Goal: Check status: Check status

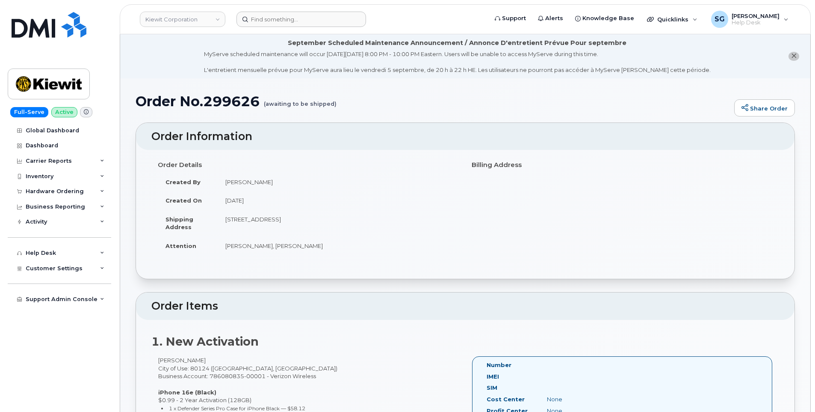
scroll to position [1, 0]
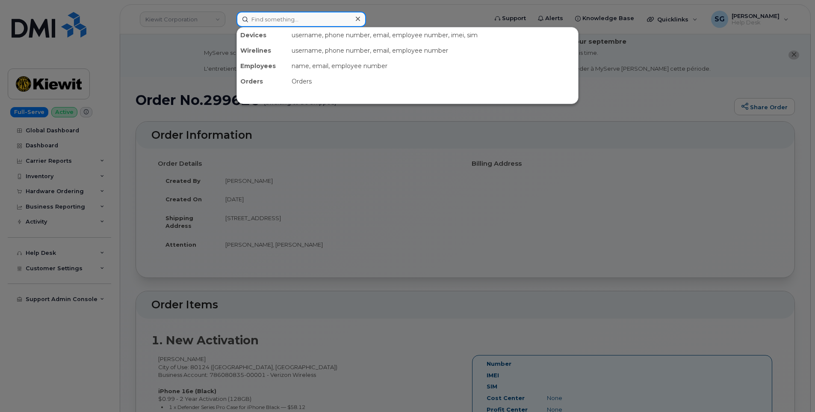
click at [265, 15] on input at bounding box center [302, 19] width 130 height 15
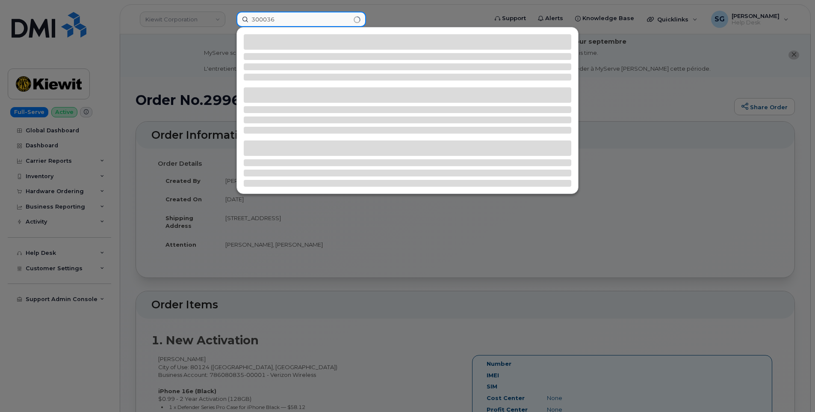
type input "300036"
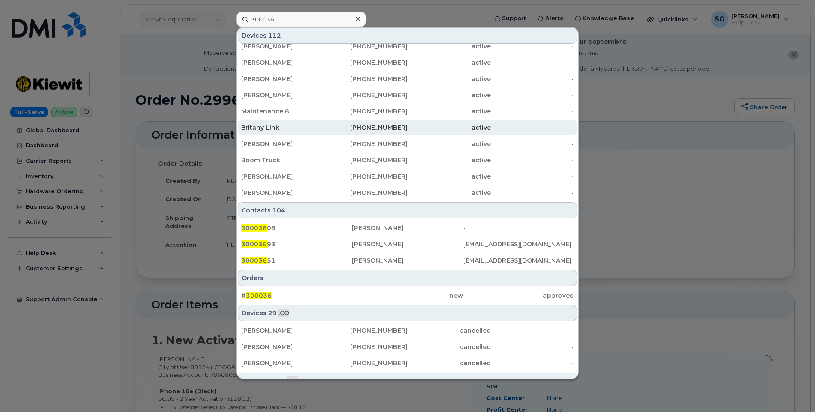
scroll to position [171, 0]
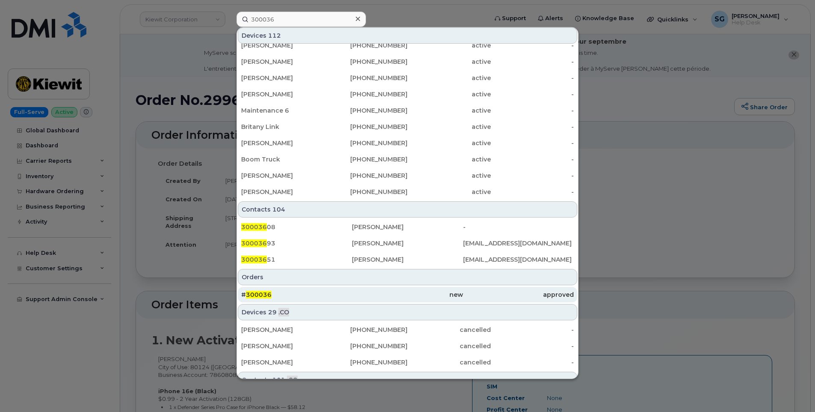
click at [375, 293] on div "new" at bounding box center [407, 294] width 111 height 9
click at [448, 294] on div "new" at bounding box center [407, 294] width 111 height 9
click at [313, 293] on div "# 300036" at bounding box center [296, 294] width 111 height 9
click at [394, 297] on div "new" at bounding box center [407, 294] width 111 height 9
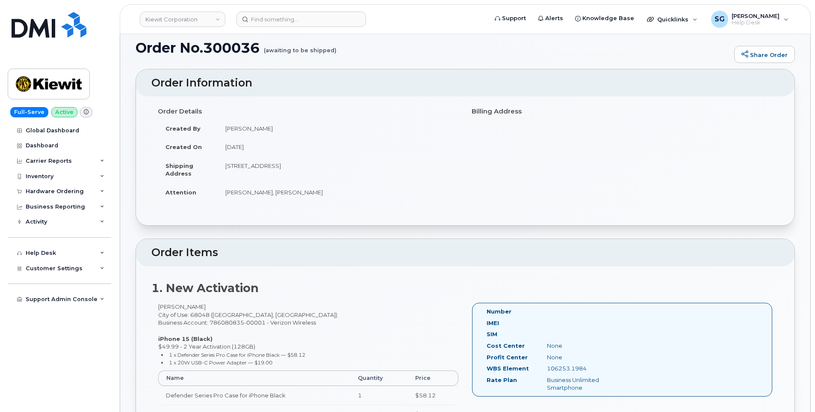
scroll to position [171, 0]
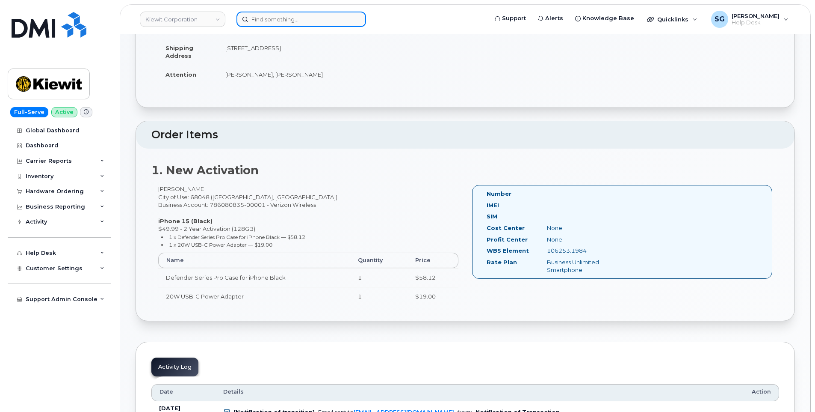
click at [295, 22] on input at bounding box center [302, 19] width 130 height 15
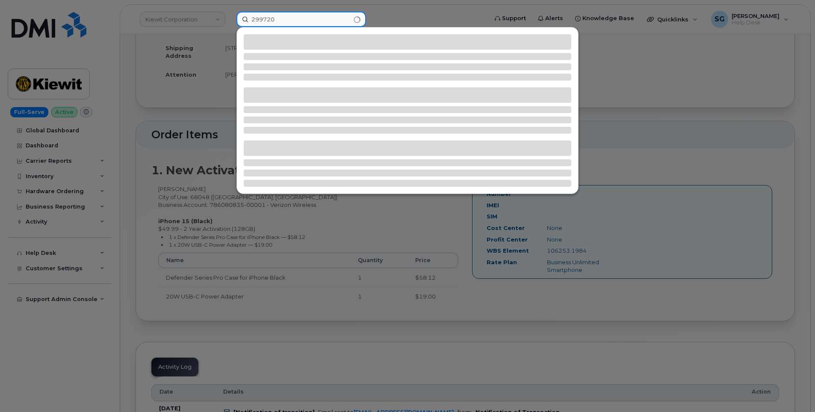
type input "299720"
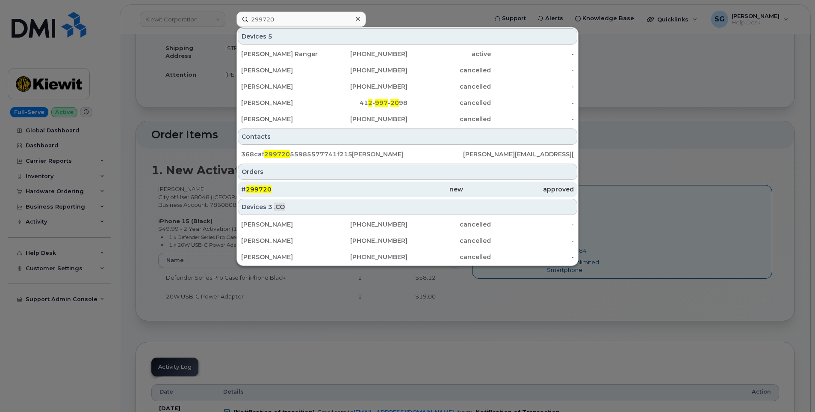
click at [312, 183] on div "# 299720" at bounding box center [296, 188] width 111 height 15
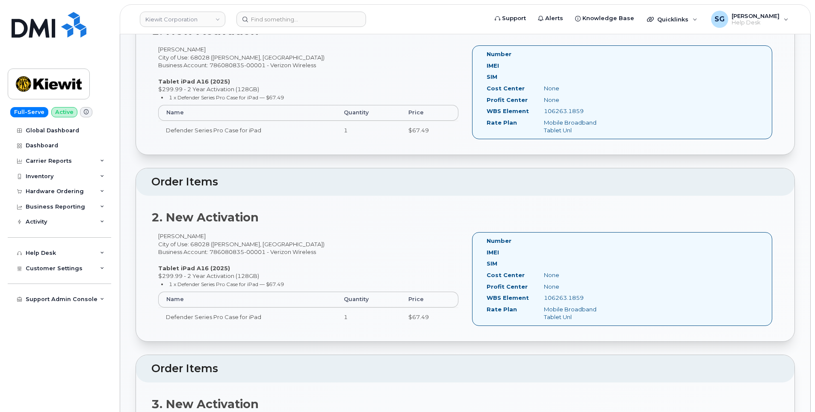
scroll to position [257, 0]
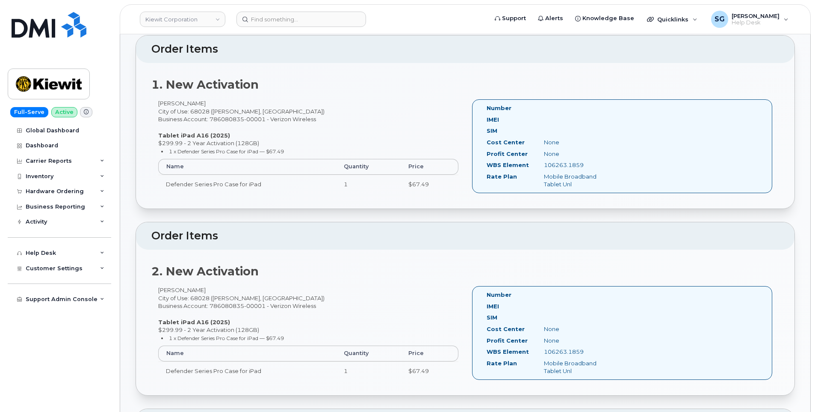
drag, startPoint x: 587, startPoint y: 166, endPoint x: 544, endPoint y: 165, distance: 43.2
click at [544, 165] on div "106263.1859" at bounding box center [578, 165] width 80 height 8
drag, startPoint x: 192, startPoint y: 101, endPoint x: 169, endPoint y: 101, distance: 22.7
click at [169, 101] on div "Jonathan Chan City of Use: 68028 (Gretna, NE) Business Account: 786080835-00001…" at bounding box center [308, 149] width 314 height 101
drag, startPoint x: 169, startPoint y: 101, endPoint x: 205, endPoint y: 102, distance: 35.5
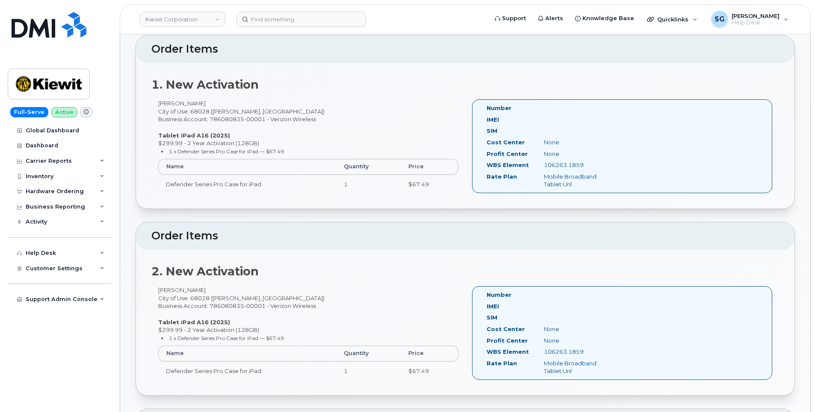
click at [205, 102] on div "Jonathan Chan City of Use: 68028 (Gretna, NE) Business Account: 786080835-00001…" at bounding box center [308, 149] width 314 height 101
drag, startPoint x: 206, startPoint y: 102, endPoint x: 158, endPoint y: 103, distance: 47.9
click at [158, 103] on div "Jonathan Chan City of Use: 68028 (Gretna, NE) Business Account: 786080835-00001…" at bounding box center [308, 149] width 314 height 101
copy div "Jonathan Chan"
drag, startPoint x: 569, startPoint y: 165, endPoint x: 544, endPoint y: 168, distance: 25.4
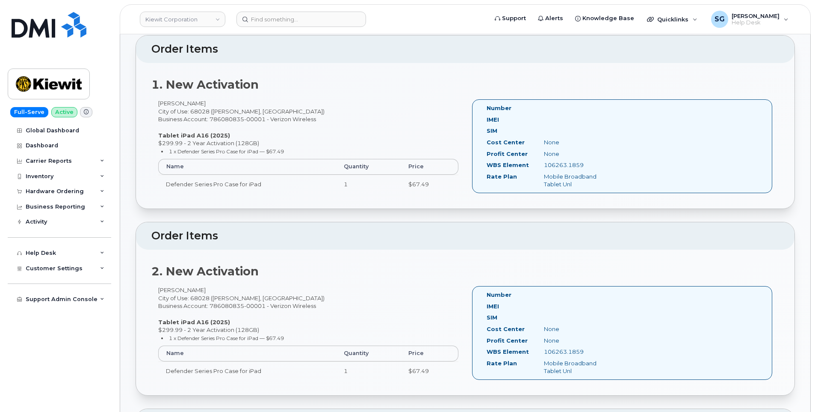
click at [543, 168] on div "106263.1859" at bounding box center [578, 165] width 80 height 8
copy div "106263.1859"
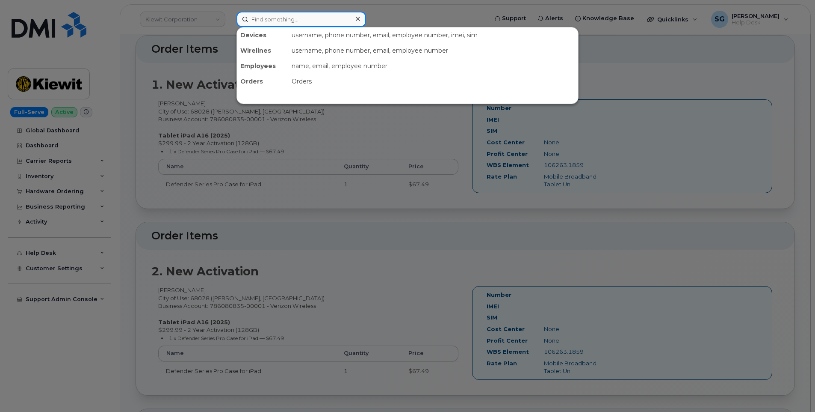
click at [273, 23] on input at bounding box center [302, 19] width 130 height 15
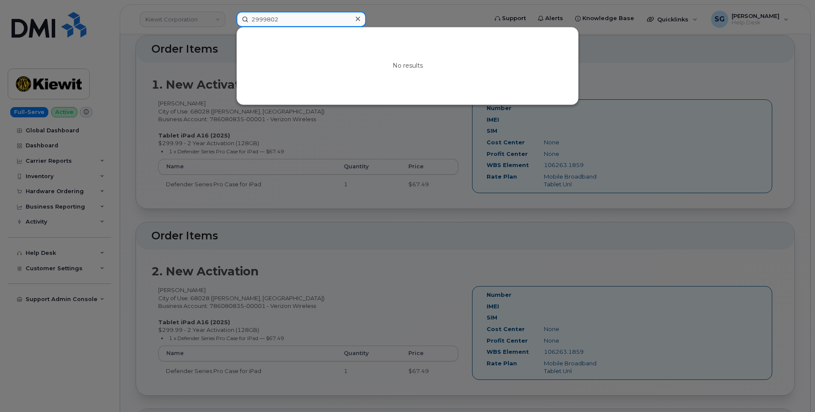
click at [263, 19] on input "2999802" at bounding box center [302, 19] width 130 height 15
type input "299802"
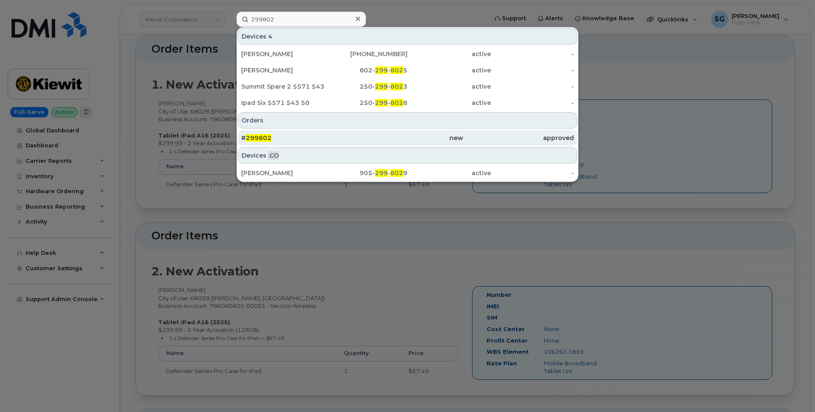
click at [346, 135] on div "# 299802" at bounding box center [296, 137] width 111 height 9
click at [286, 135] on div "# 299802" at bounding box center [296, 137] width 111 height 9
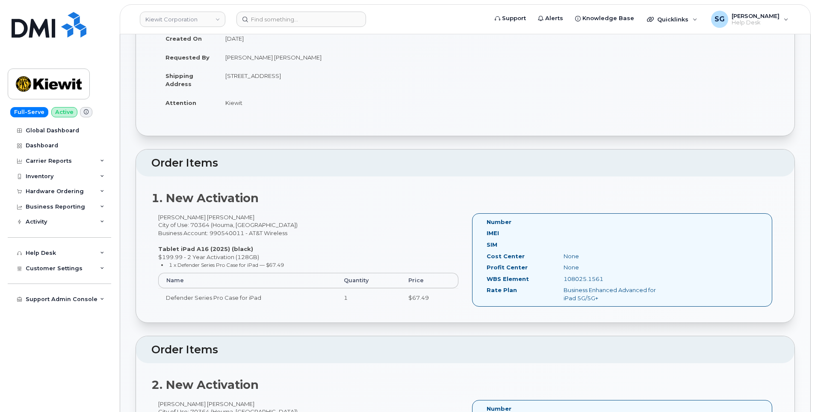
scroll to position [130, 0]
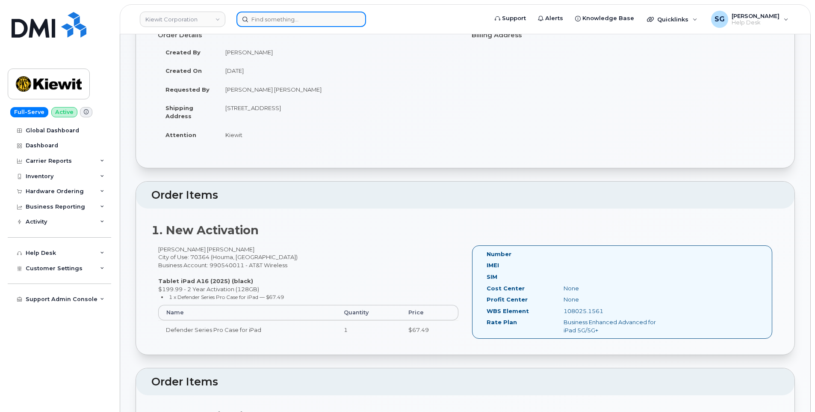
click at [313, 20] on input at bounding box center [302, 19] width 130 height 15
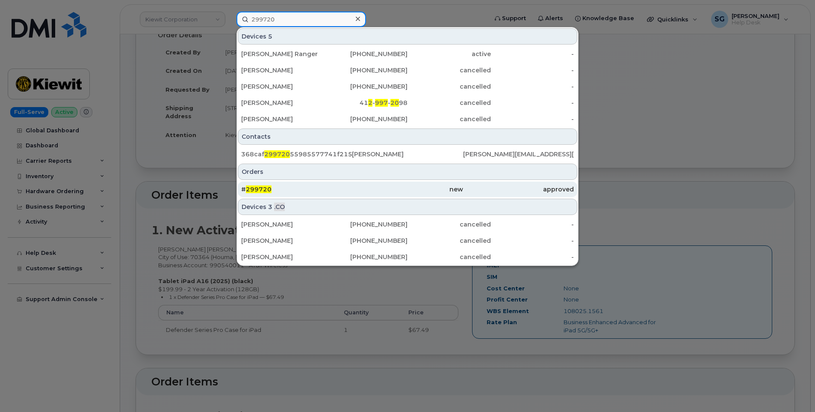
type input "299720"
click at [280, 187] on div "# 299720" at bounding box center [296, 189] width 111 height 9
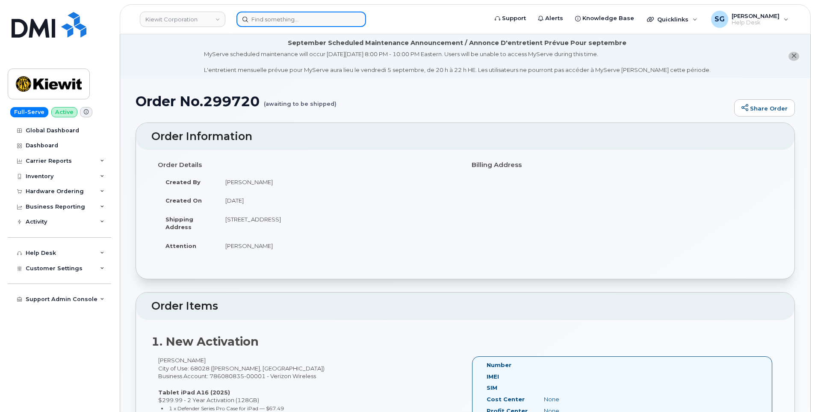
click at [268, 23] on input at bounding box center [302, 19] width 130 height 15
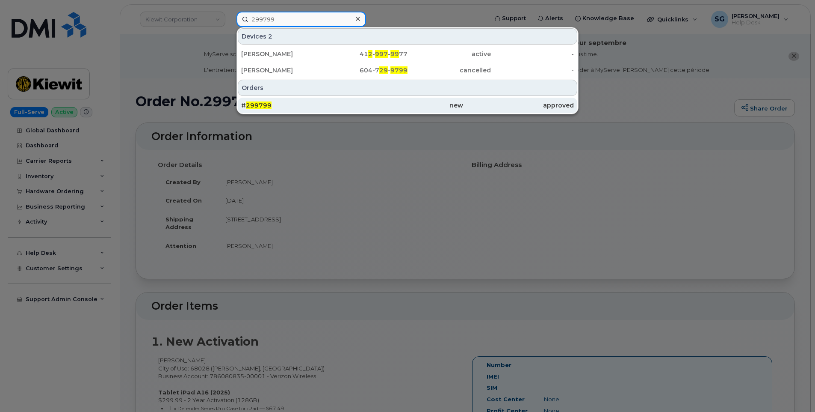
type input "299799"
click at [332, 109] on div "# 299799" at bounding box center [296, 105] width 111 height 9
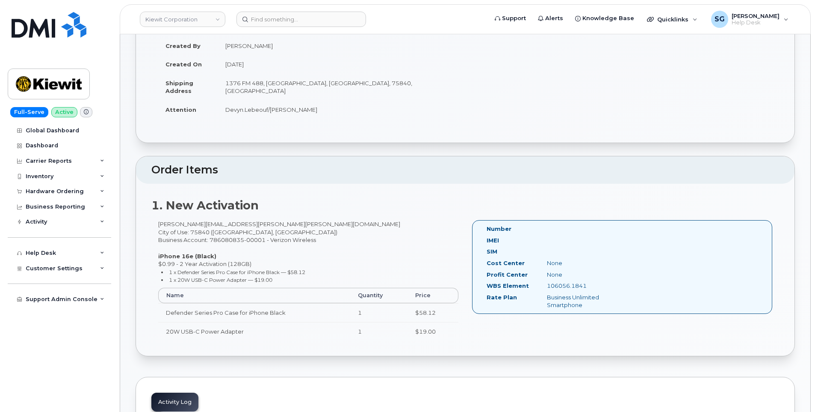
scroll to position [171, 0]
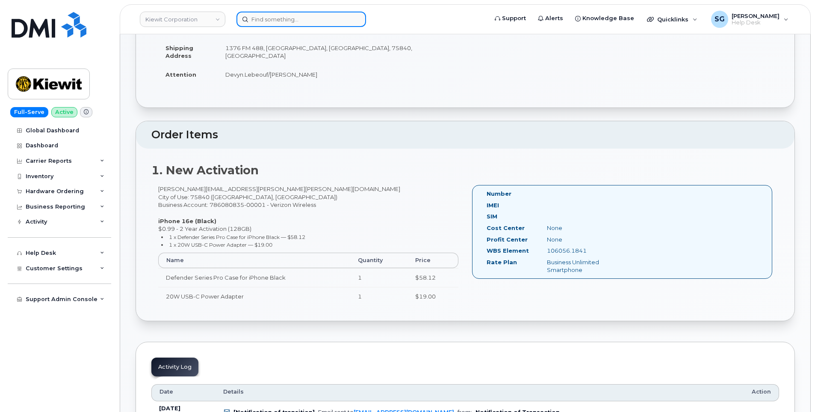
click at [265, 19] on input at bounding box center [302, 19] width 130 height 15
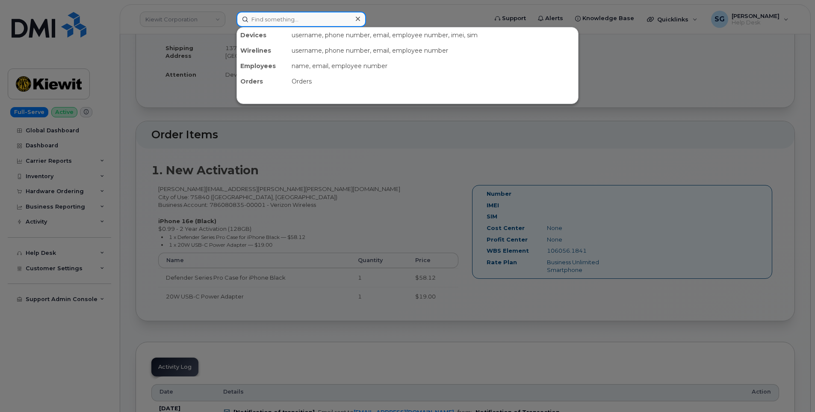
click at [308, 19] on input at bounding box center [302, 19] width 130 height 15
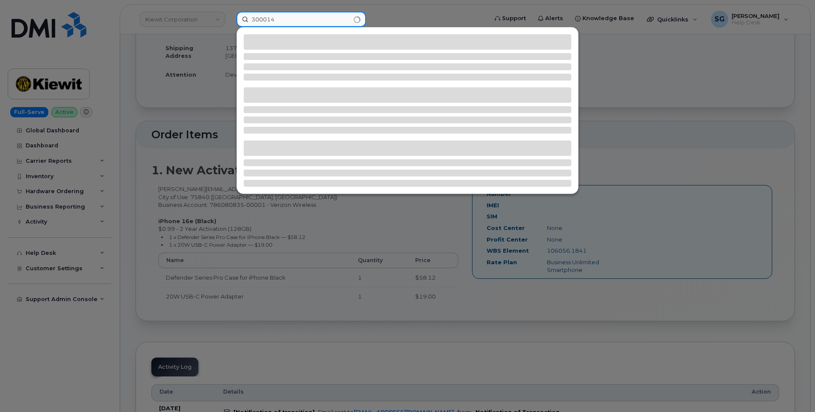
type input "300014"
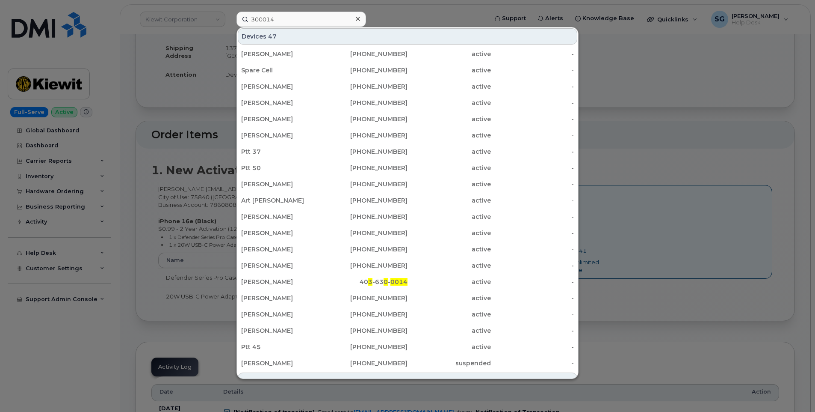
scroll to position [231, 0]
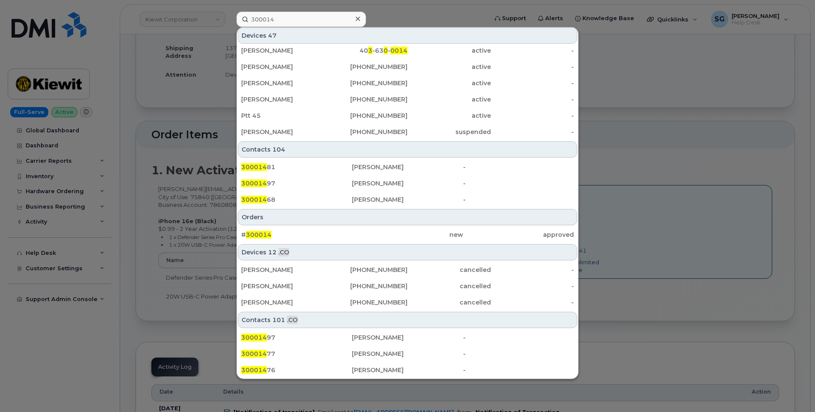
drag, startPoint x: 288, startPoint y: 230, endPoint x: 273, endPoint y: 294, distance: 65.6
click at [288, 230] on div "# 300014" at bounding box center [296, 234] width 111 height 15
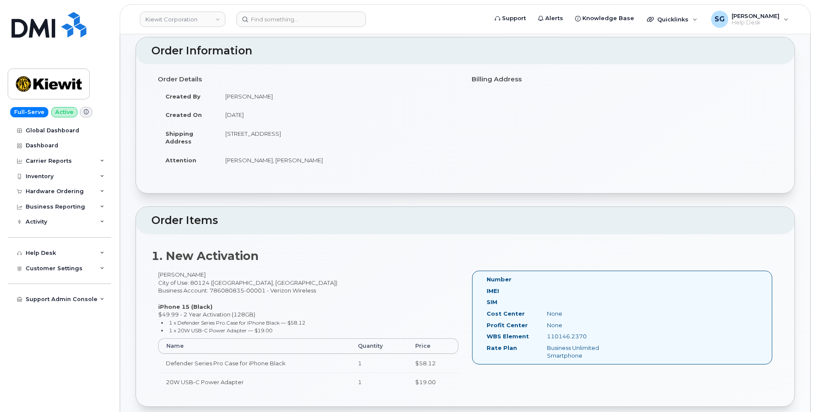
scroll to position [128, 0]
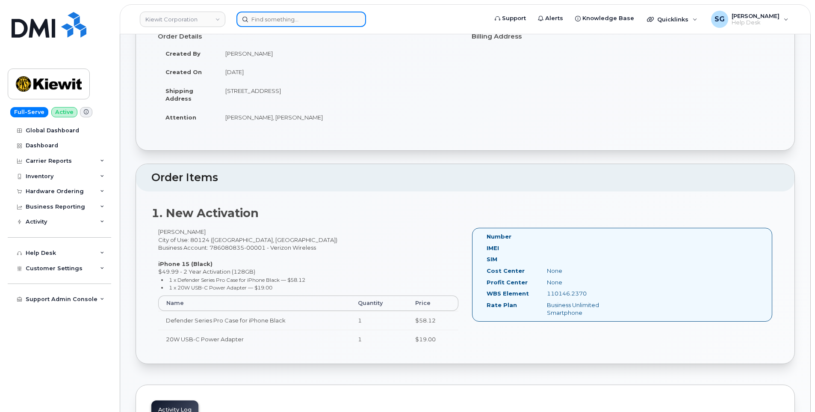
click at [255, 19] on input at bounding box center [302, 19] width 130 height 15
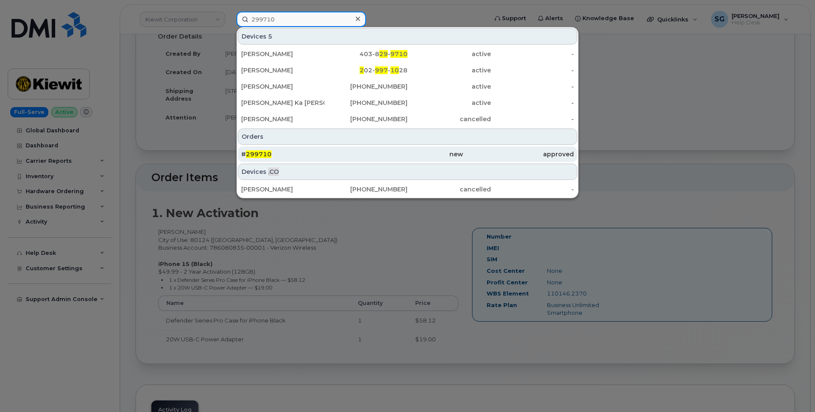
type input "299710"
click at [350, 155] on div "# 299710" at bounding box center [296, 154] width 111 height 9
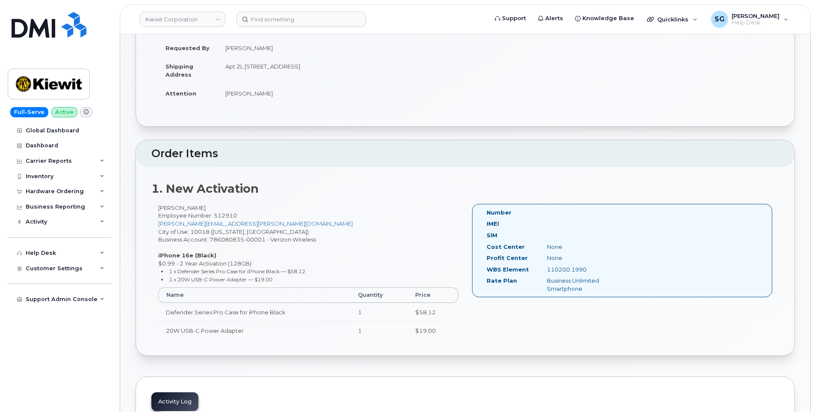
scroll to position [299, 0]
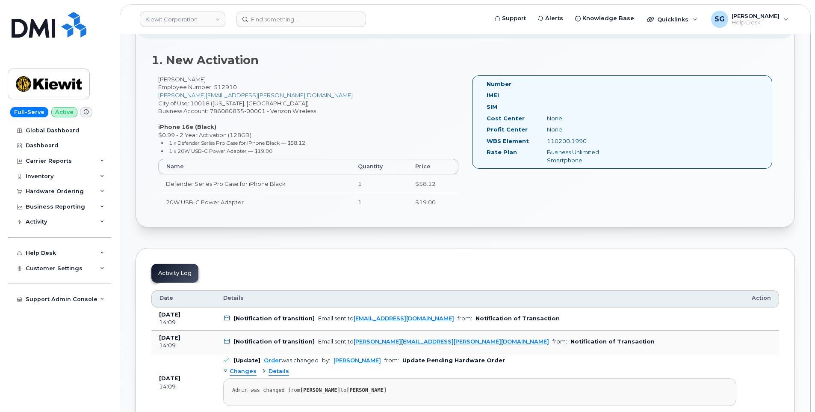
drag, startPoint x: 593, startPoint y: 141, endPoint x: 546, endPoint y: 140, distance: 46.2
click at [546, 140] on div "110200.1990" at bounding box center [583, 141] width 85 height 8
drag, startPoint x: 546, startPoint y: 140, endPoint x: 556, endPoint y: 140, distance: 9.8
copy div "110200.1990"
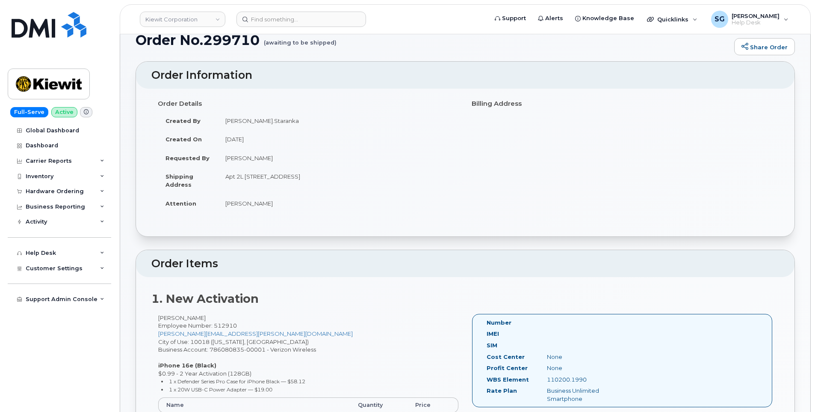
scroll to position [43, 0]
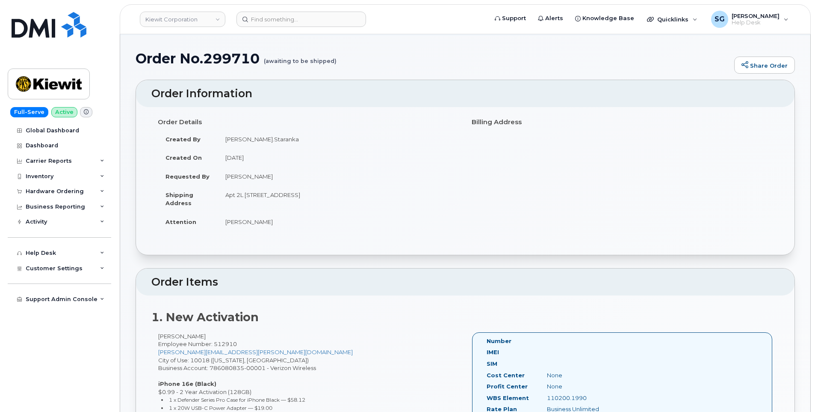
click at [622, 304] on div "1. New Activation Kaitlyn Staranka Employee Number: 512910 KAITLYN.STARANKA@KIE…" at bounding box center [465, 389] width 659 height 188
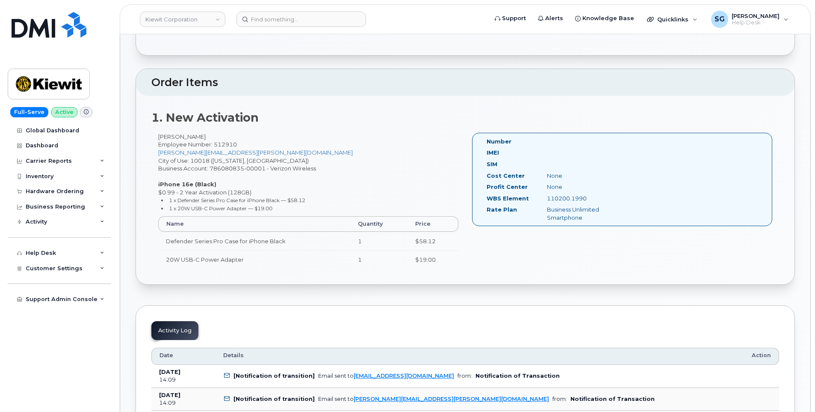
scroll to position [257, 0]
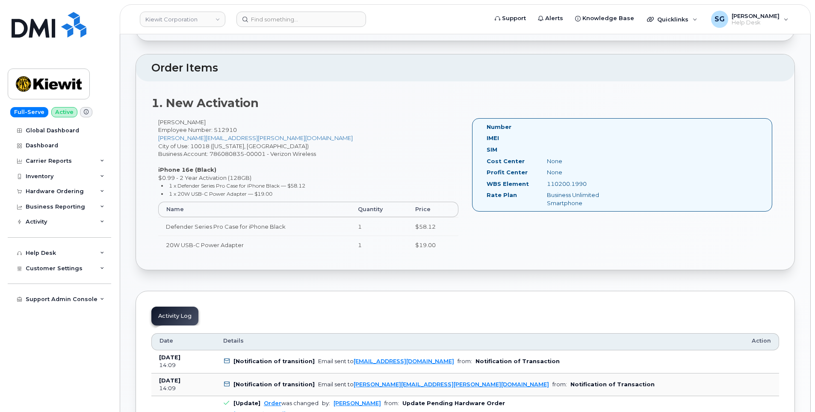
drag, startPoint x: 592, startPoint y: 184, endPoint x: 486, endPoint y: 185, distance: 105.7
click at [486, 185] on div "WBS Element 110200.1990" at bounding box center [552, 186] width 145 height 12
drag, startPoint x: 486, startPoint y: 185, endPoint x: 500, endPoint y: 183, distance: 13.4
copy div "WBS Element 110200.1990"
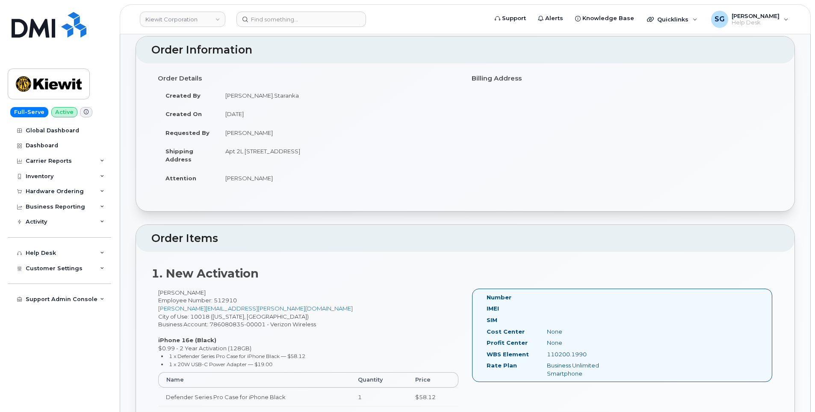
scroll to position [86, 0]
click at [313, 17] on input at bounding box center [302, 19] width 130 height 15
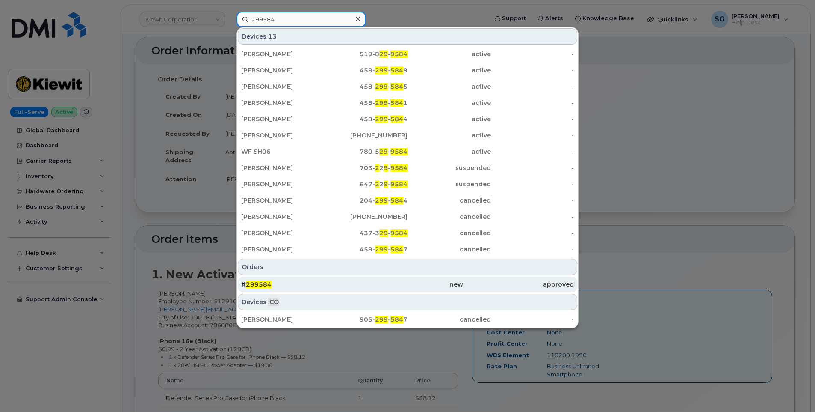
type input "299584"
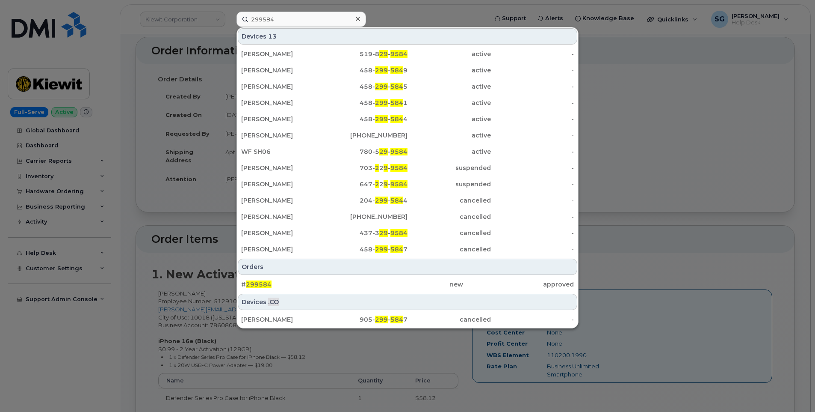
drag, startPoint x: 334, startPoint y: 277, endPoint x: 338, endPoint y: 273, distance: 6.1
click at [334, 276] on link "# 299584 new approved" at bounding box center [408, 283] width 340 height 15
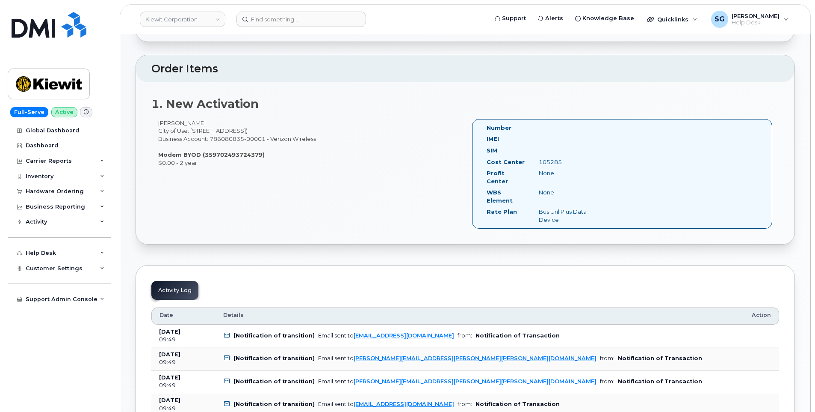
scroll to position [257, 0]
drag, startPoint x: 566, startPoint y: 162, endPoint x: 486, endPoint y: 160, distance: 79.6
click at [486, 160] on div "Cost Center 105285" at bounding box center [542, 163] width 125 height 12
drag, startPoint x: 486, startPoint y: 160, endPoint x: 495, endPoint y: 160, distance: 9.4
copy div "Cost Center 105285"
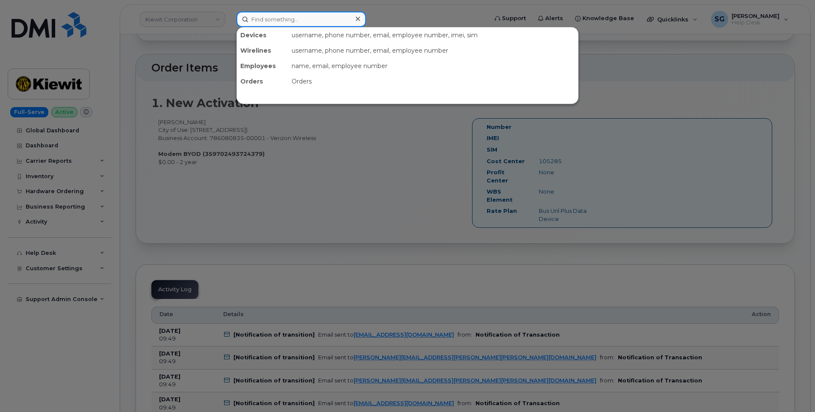
click at [313, 22] on input at bounding box center [302, 19] width 130 height 15
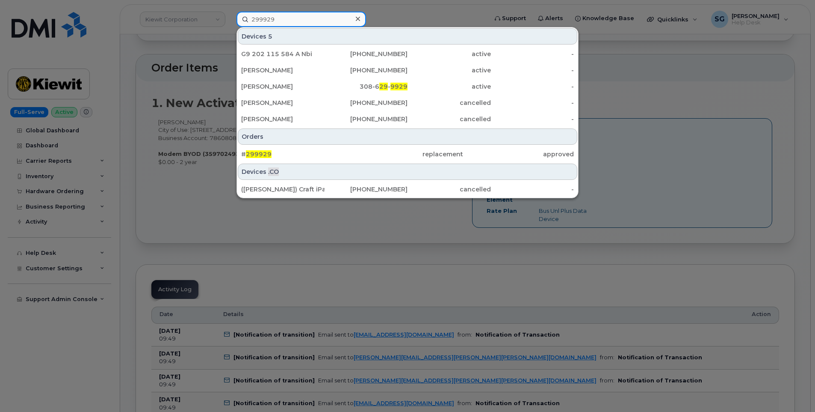
type input "299929"
click at [294, 165] on div "Devices .CO" at bounding box center [408, 171] width 340 height 16
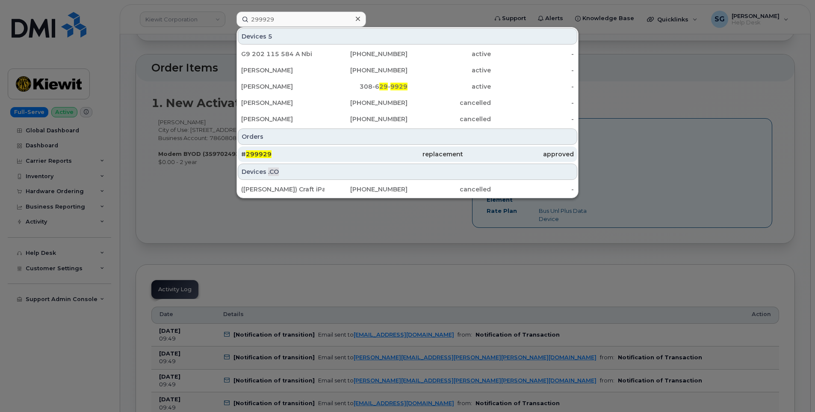
click at [296, 155] on div "# 299929" at bounding box center [296, 154] width 111 height 9
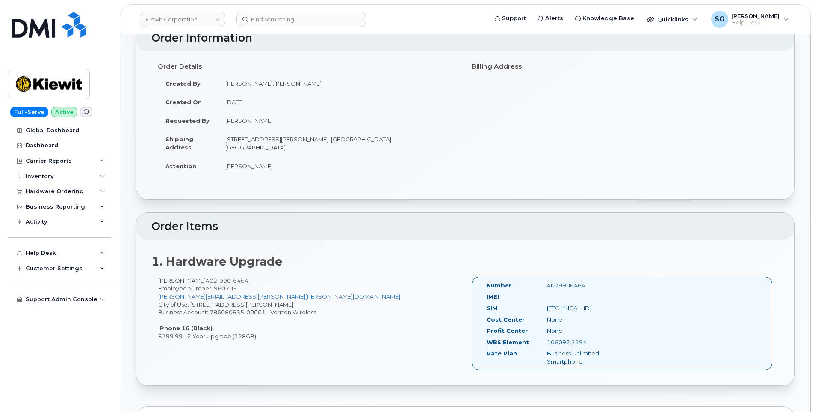
scroll to position [171, 0]
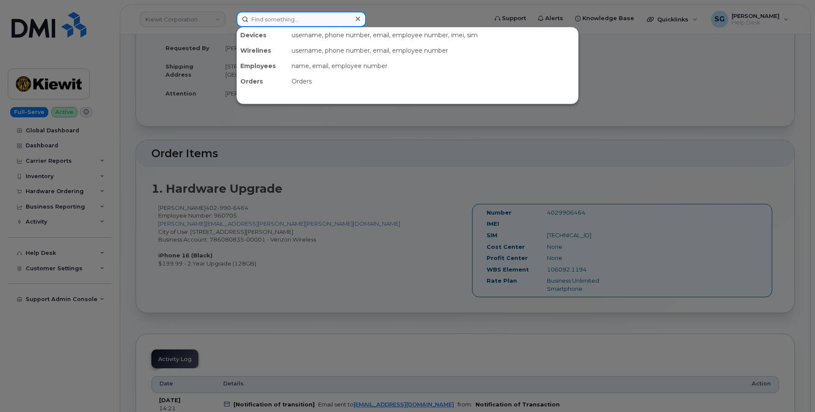
click at [270, 26] on input at bounding box center [302, 19] width 130 height 15
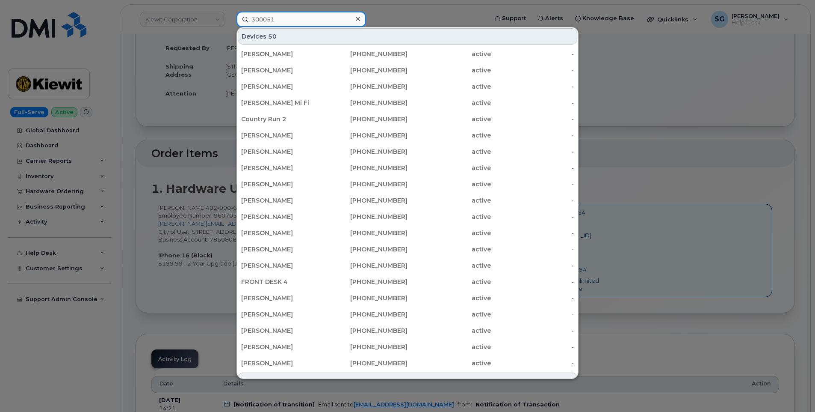
scroll to position [214, 0]
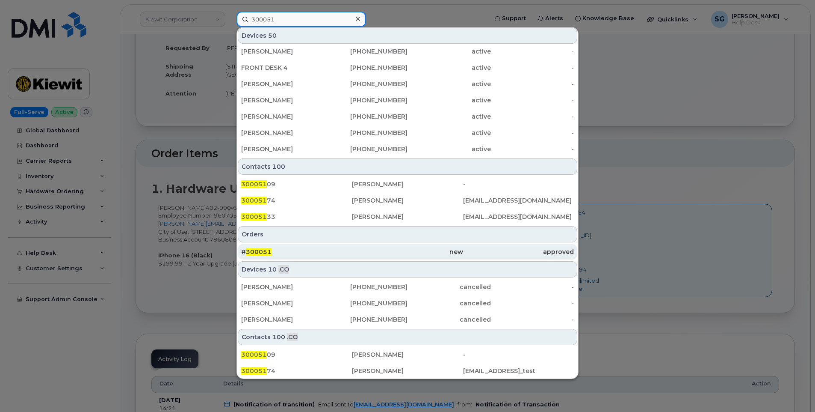
type input "300051"
click at [281, 251] on div "# 300051" at bounding box center [296, 251] width 111 height 9
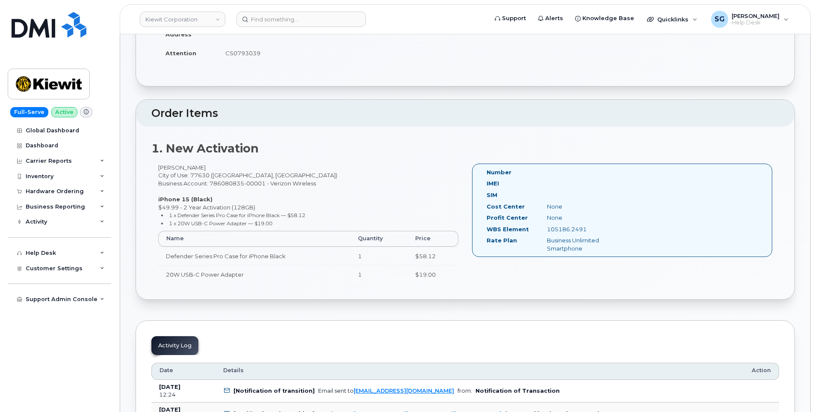
scroll to position [214, 0]
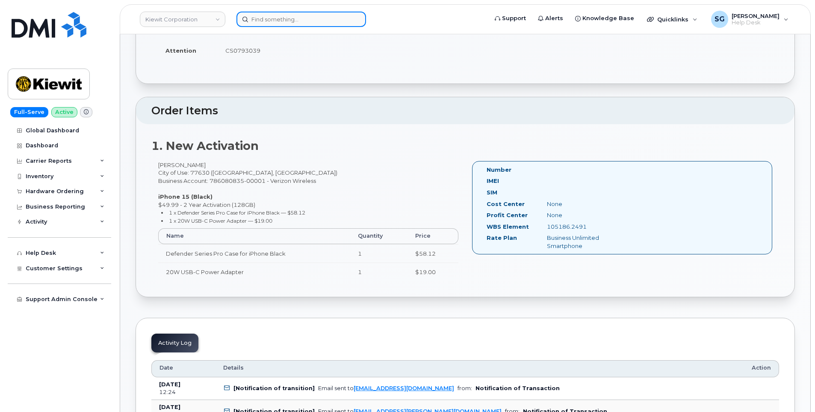
click at [269, 22] on input at bounding box center [302, 19] width 130 height 15
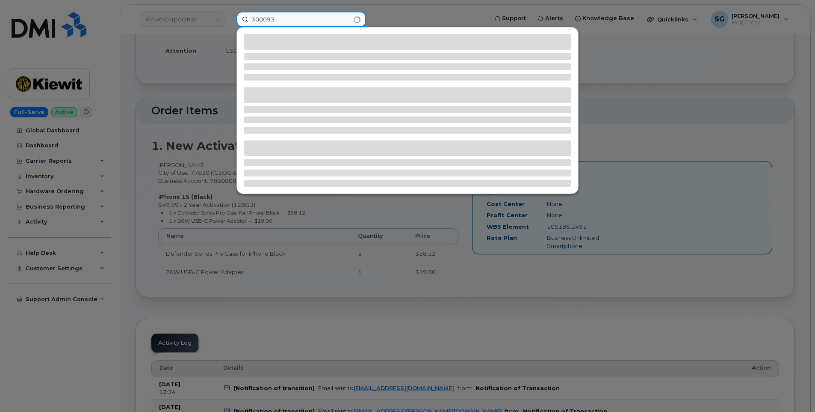
type input "300093"
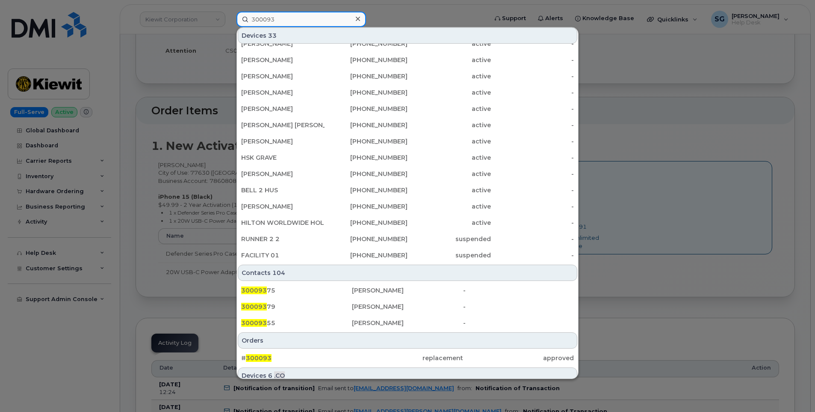
scroll to position [231, 0]
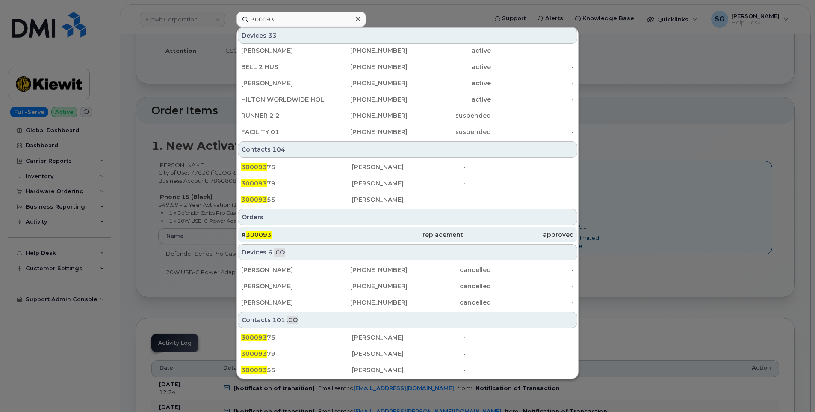
click at [336, 236] on div "# 300093" at bounding box center [296, 234] width 111 height 9
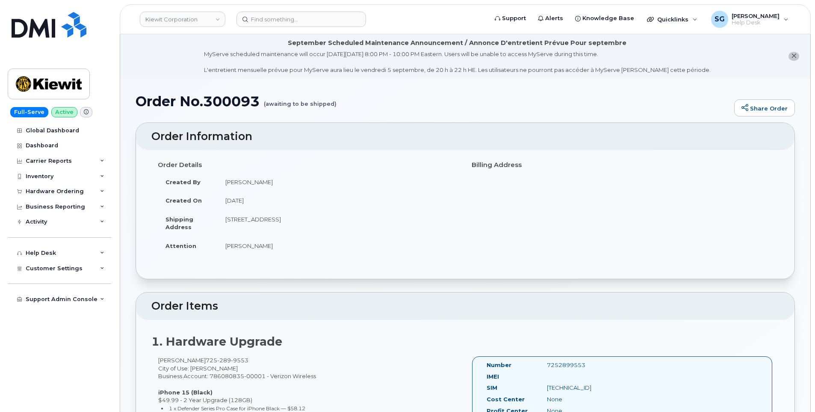
scroll to position [257, 0]
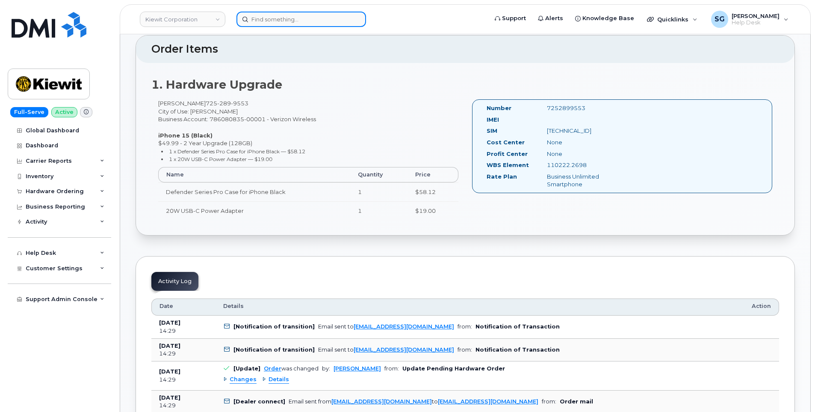
click at [276, 20] on input at bounding box center [302, 19] width 130 height 15
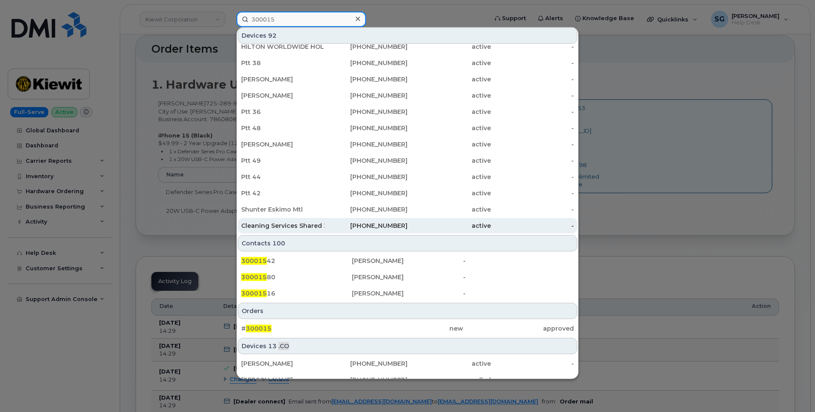
scroll to position [171, 0]
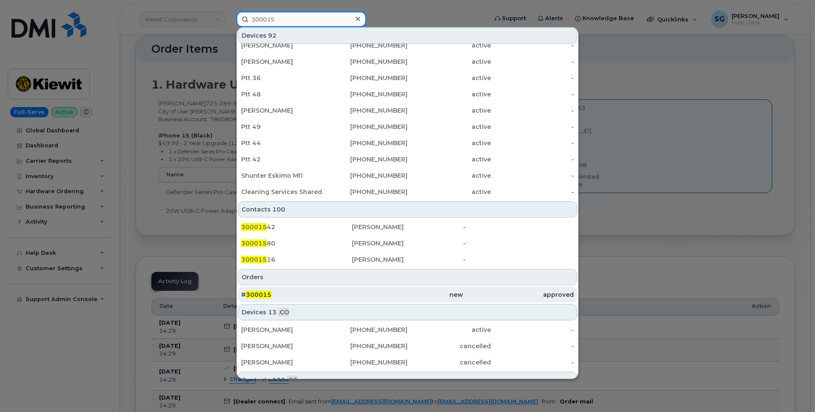
type input "300015"
click at [323, 294] on div "# 300015" at bounding box center [296, 294] width 111 height 9
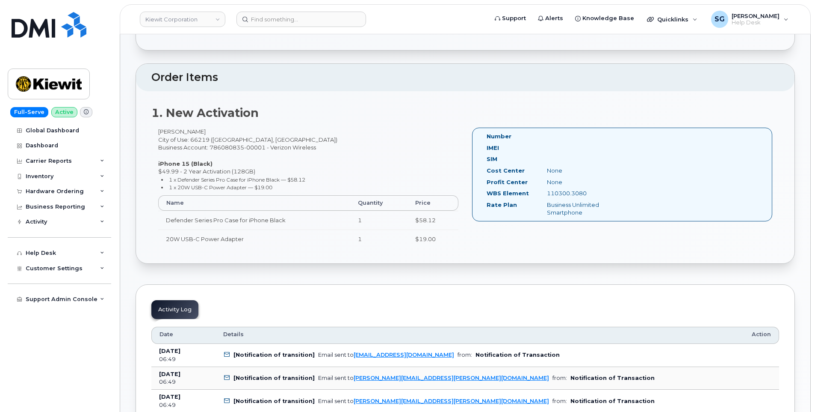
scroll to position [215, 0]
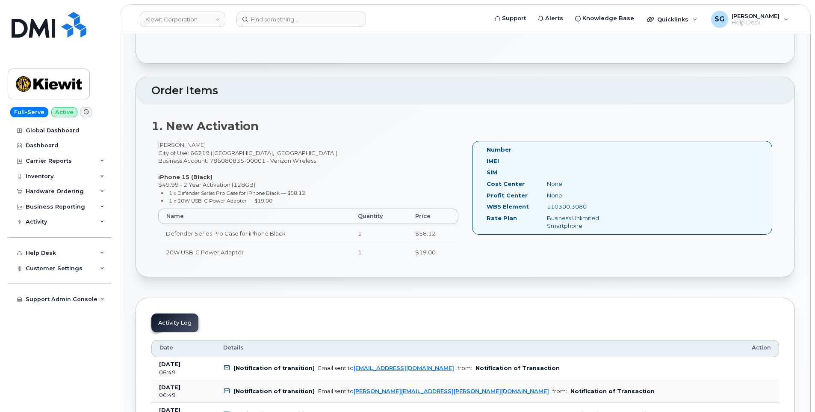
click at [271, 28] on header "[PERSON_NAME] Corporation Support Alerts Knowledge Base Quicklinks Suspend / Ca…" at bounding box center [465, 19] width 691 height 30
click at [268, 18] on input at bounding box center [302, 19] width 130 height 15
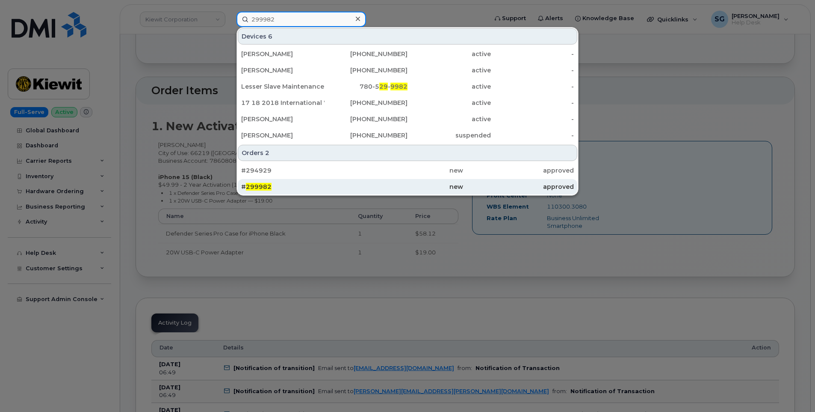
type input "299982"
click at [317, 187] on div "# 299982" at bounding box center [296, 186] width 111 height 9
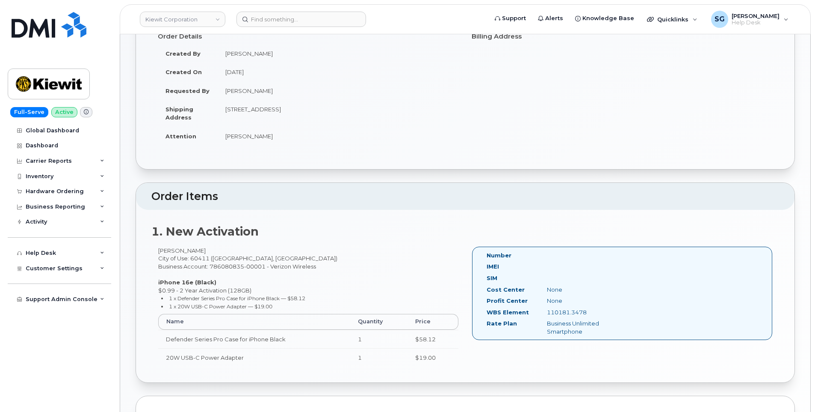
scroll to position [172, 0]
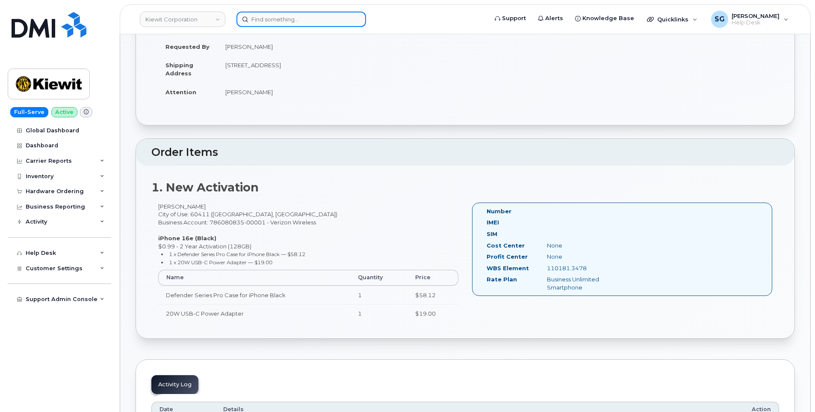
click at [301, 18] on input at bounding box center [302, 19] width 130 height 15
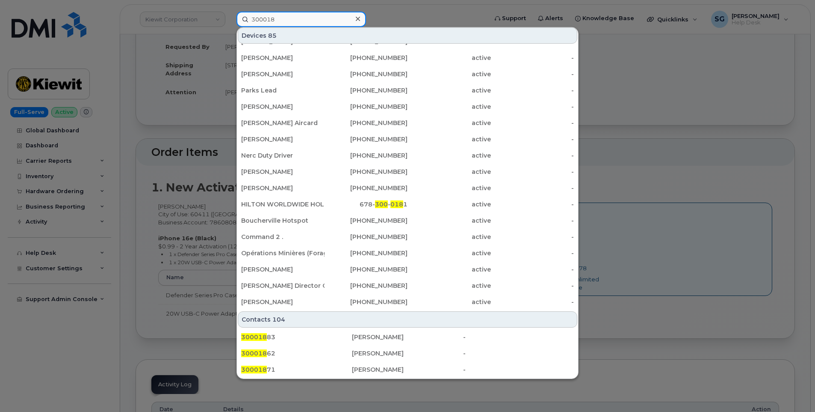
scroll to position [214, 0]
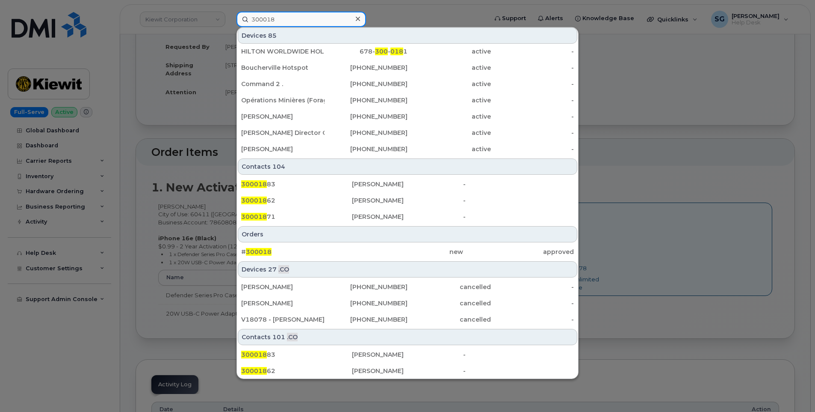
type input "300018"
click at [305, 241] on div "Orders" at bounding box center [408, 234] width 340 height 16
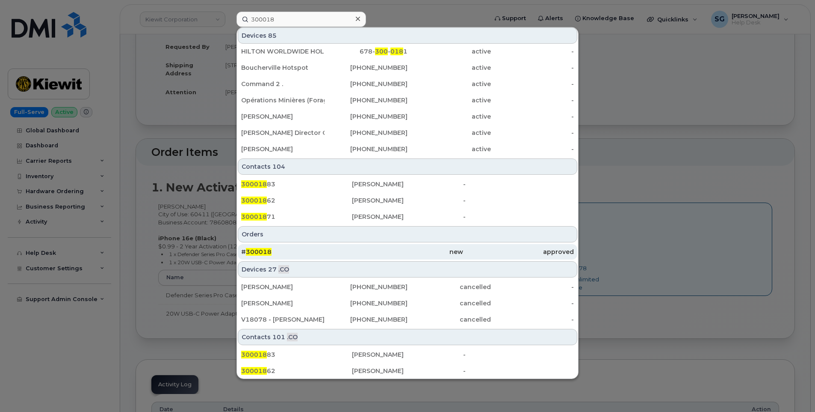
click at [307, 244] on div "# 300018" at bounding box center [296, 251] width 111 height 15
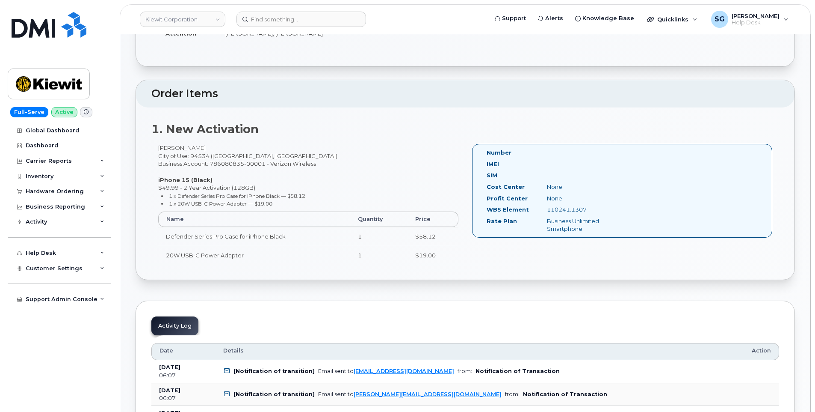
scroll to position [214, 0]
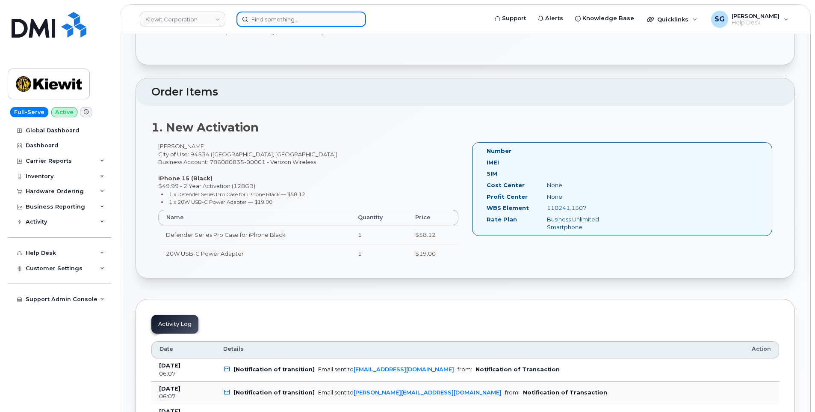
click at [295, 24] on input at bounding box center [302, 19] width 130 height 15
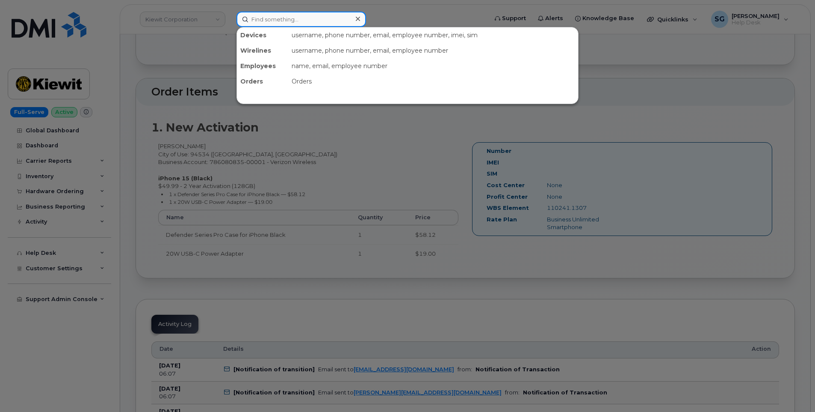
click at [290, 16] on input at bounding box center [302, 19] width 130 height 15
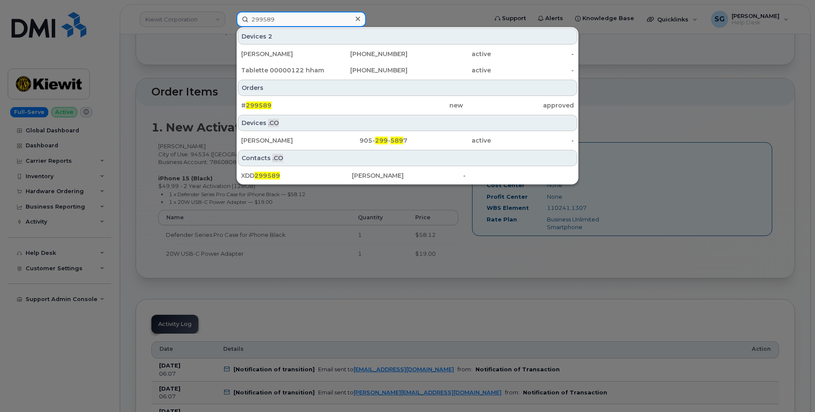
type input "299589"
click at [362, 94] on div "Orders" at bounding box center [408, 88] width 340 height 16
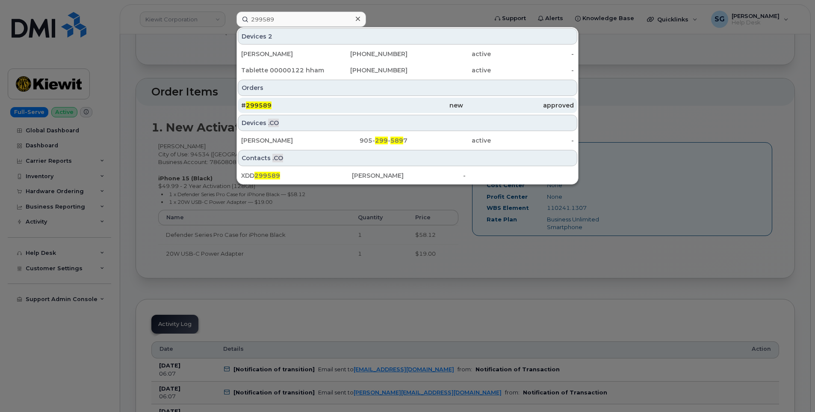
click at [363, 100] on div "new" at bounding box center [407, 105] width 111 height 15
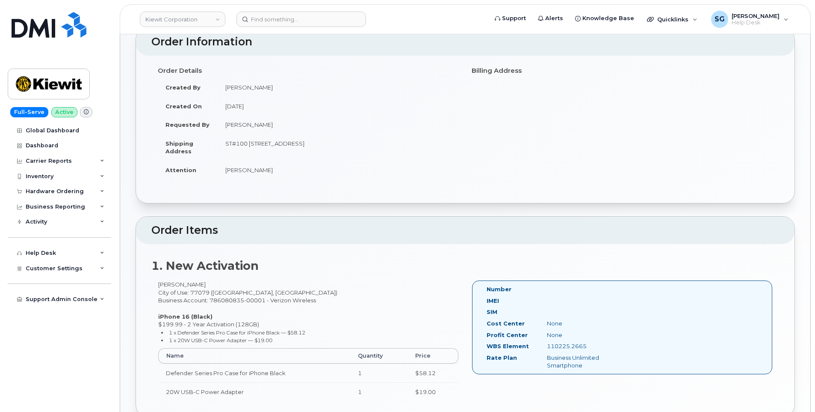
scroll to position [172, 0]
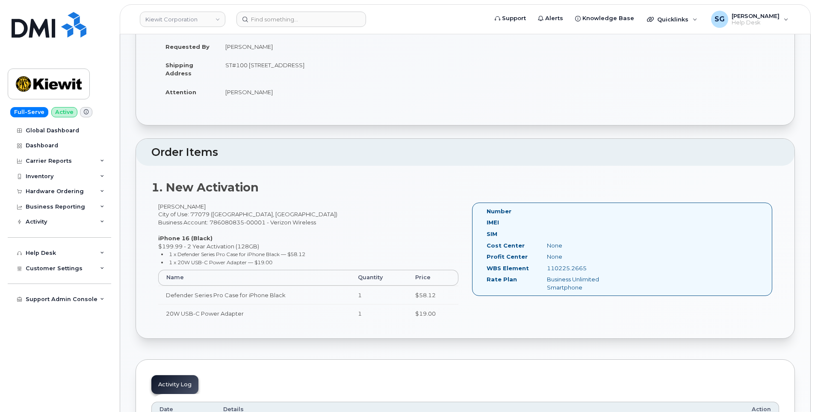
drag, startPoint x: 595, startPoint y: 267, endPoint x: 548, endPoint y: 269, distance: 46.7
click at [548, 269] on div "110225.2665" at bounding box center [583, 268] width 85 height 8
drag, startPoint x: 548, startPoint y: 269, endPoint x: 554, endPoint y: 269, distance: 6.4
copy div "110225.2665"
drag, startPoint x: 197, startPoint y: 205, endPoint x: 158, endPoint y: 205, distance: 38.9
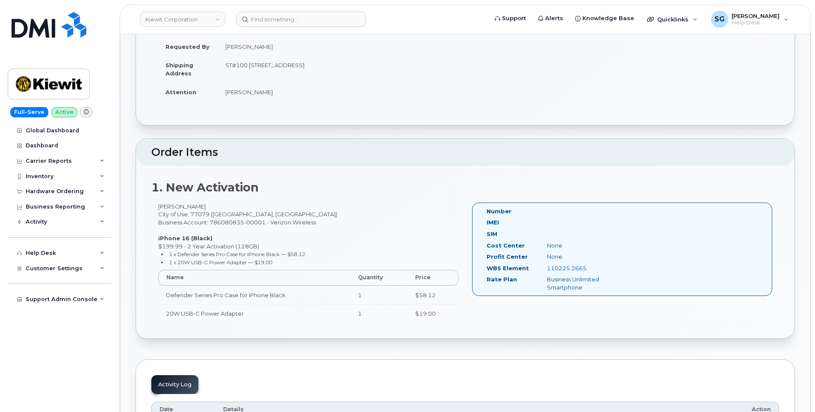
click at [158, 205] on div "Ester Quintero City of Use: 77079 (Houston, TX) Business Account: 786080835-000…" at bounding box center [308, 266] width 314 height 128
copy div "Ester Quintero"
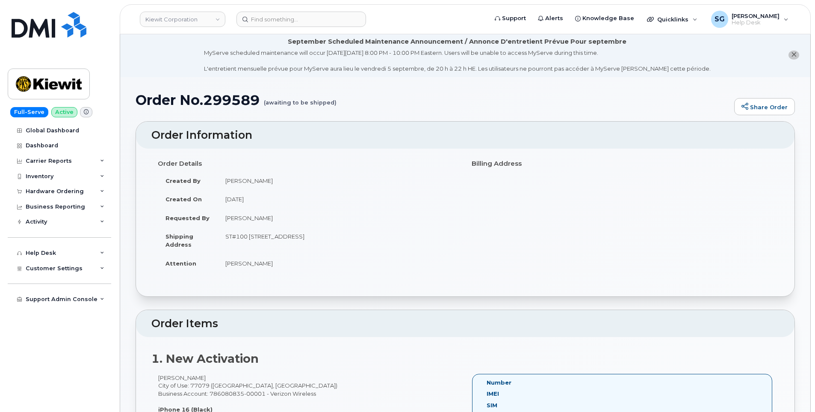
scroll to position [0, 0]
drag, startPoint x: 274, startPoint y: 10, endPoint x: 274, endPoint y: 14, distance: 4.3
click at [274, 10] on header "Kiewit Corporation Support Alerts Knowledge Base Quicklinks Suspend / Cancel De…" at bounding box center [465, 19] width 691 height 30
click at [274, 18] on input at bounding box center [302, 19] width 130 height 15
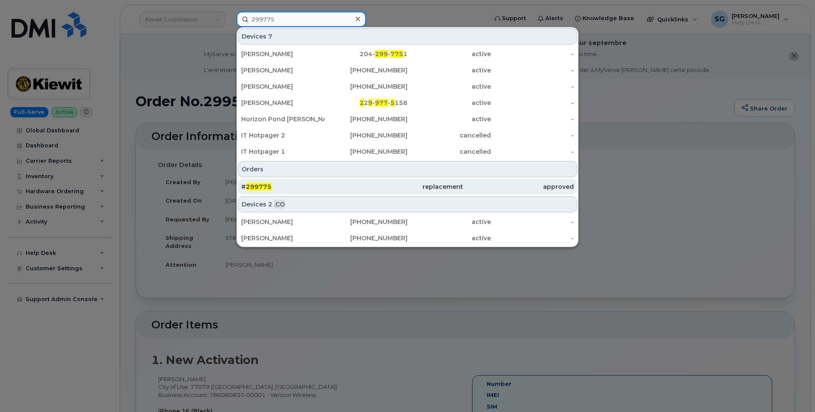
type input "299775"
click at [320, 186] on div "# 299775" at bounding box center [296, 186] width 111 height 9
click at [289, 187] on div "# 299775" at bounding box center [296, 186] width 111 height 9
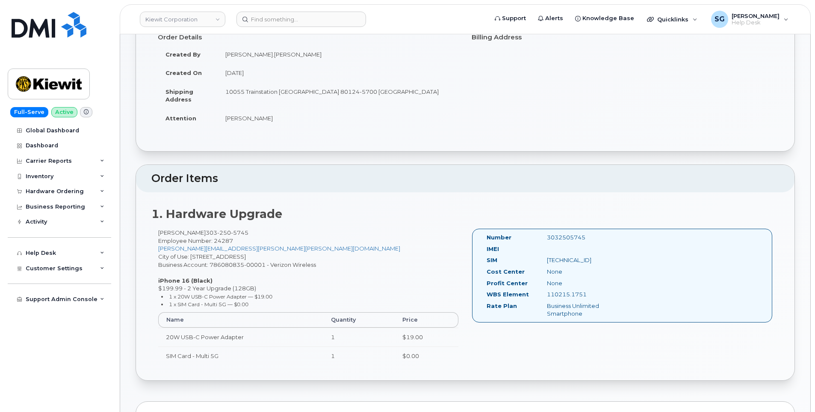
scroll to position [128, 0]
drag, startPoint x: 156, startPoint y: 231, endPoint x: 199, endPoint y: 233, distance: 43.2
click at [199, 233] on div "[PERSON_NAME] [PHONE_NUMBER] Employee Number: 24287 [PERSON_NAME][EMAIL_ADDRESS…" at bounding box center [308, 300] width 314 height 144
drag, startPoint x: 199, startPoint y: 233, endPoint x: 193, endPoint y: 232, distance: 6.1
copy div "[PERSON_NAME]"
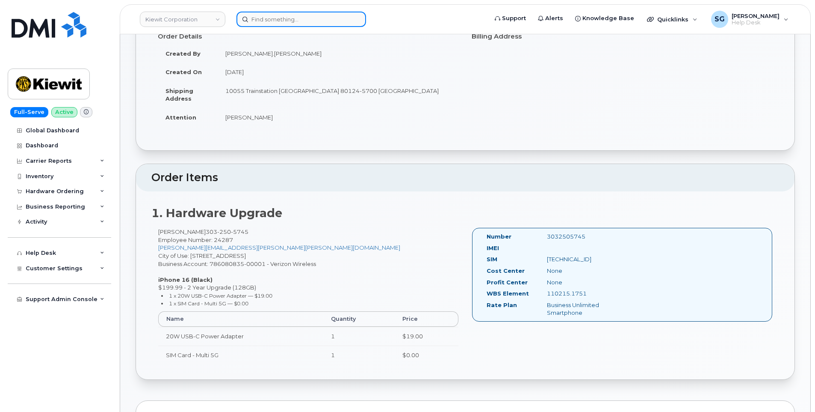
click at [275, 18] on input at bounding box center [302, 19] width 130 height 15
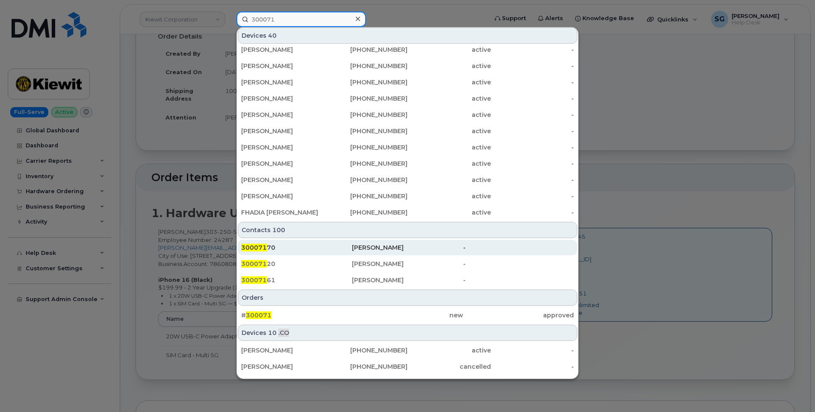
scroll to position [266, 0]
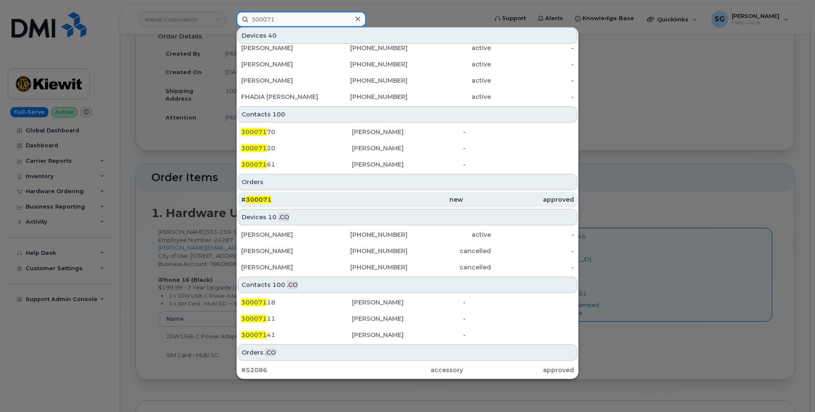
type input "300071"
click at [329, 200] on div "# 300071" at bounding box center [296, 199] width 111 height 9
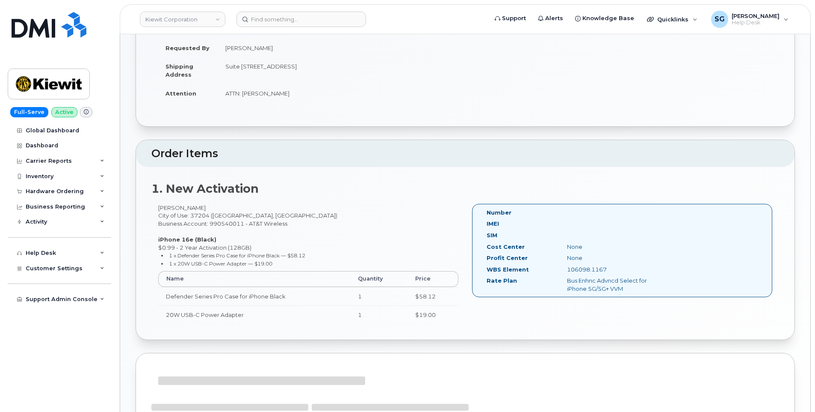
scroll to position [215, 0]
